Goal: Information Seeking & Learning: Understand process/instructions

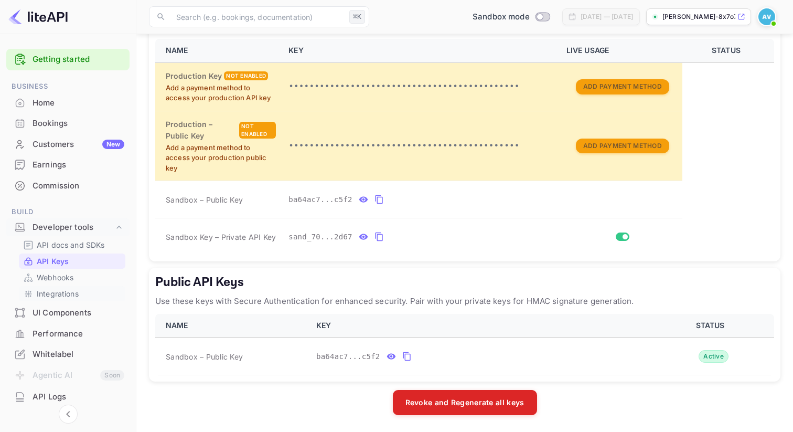
click at [59, 295] on p "Integrations" at bounding box center [58, 293] width 42 height 11
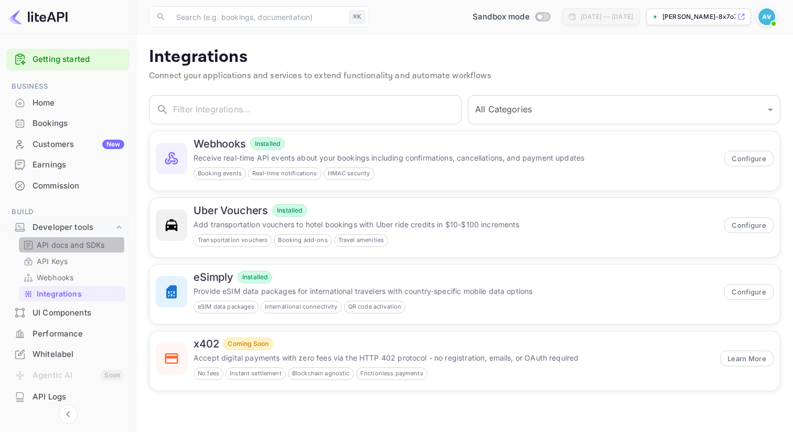
click at [63, 245] on p "API docs and SDKs" at bounding box center [71, 244] width 68 height 11
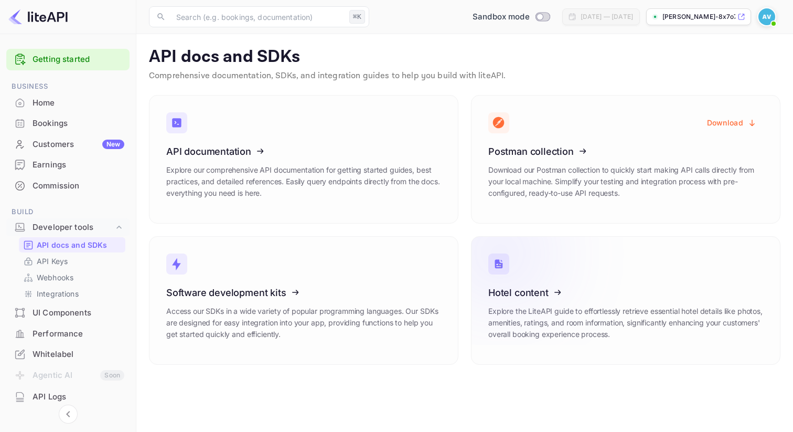
click at [507, 292] on icon at bounding box center [553, 291] width 163 height 108
click at [67, 256] on p "API Keys" at bounding box center [52, 261] width 31 height 11
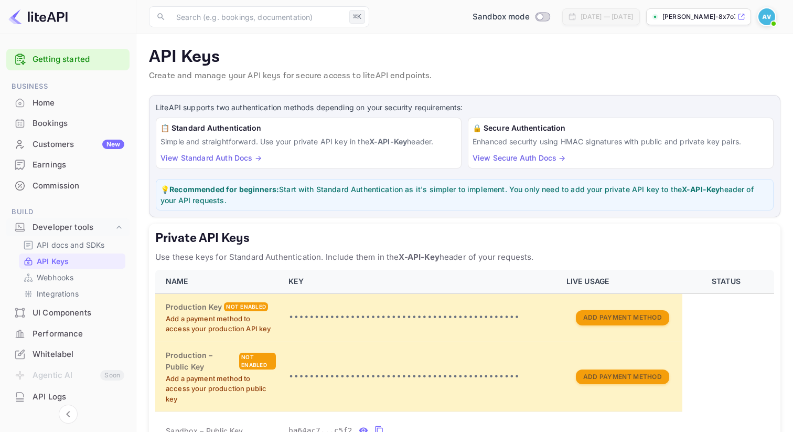
scroll to position [216, 0]
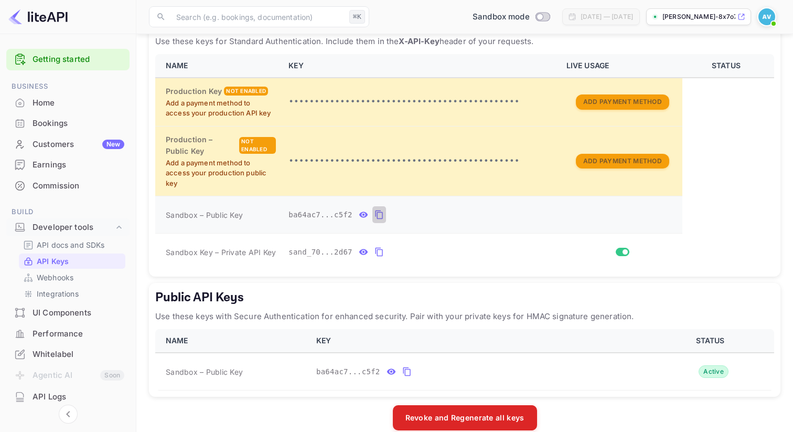
click at [379, 213] on icon "private api keys table" at bounding box center [378, 214] width 7 height 9
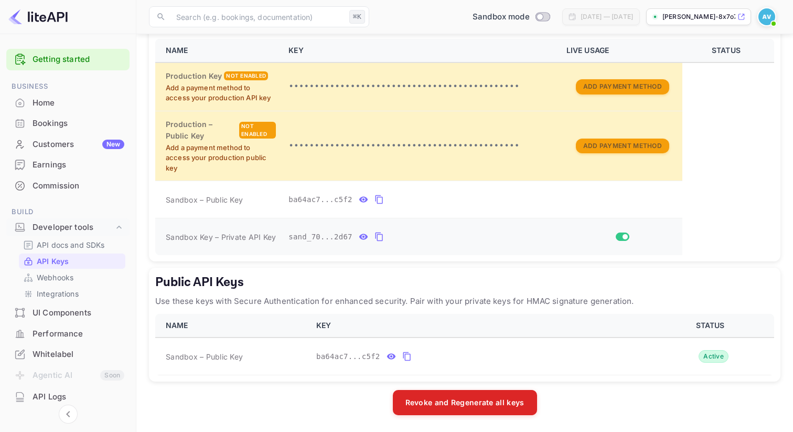
click at [376, 237] on icon "private api keys table" at bounding box center [379, 236] width 9 height 13
click at [48, 249] on p "API docs and SDKs" at bounding box center [71, 244] width 68 height 11
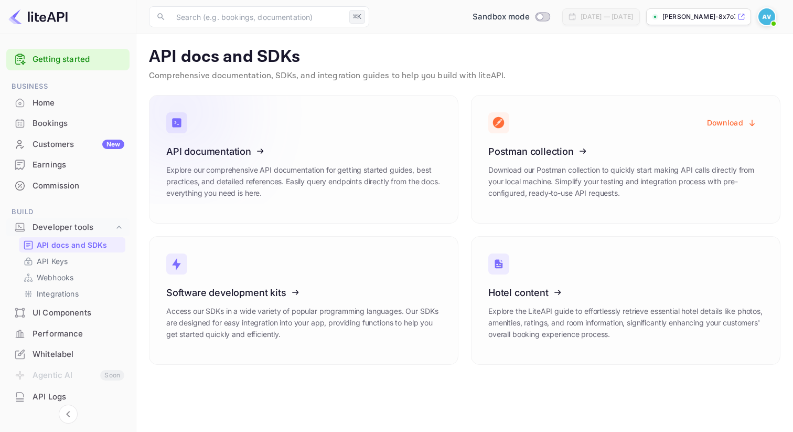
click at [288, 202] on icon at bounding box center [231, 149] width 163 height 108
